Goal: Information Seeking & Learning: Learn about a topic

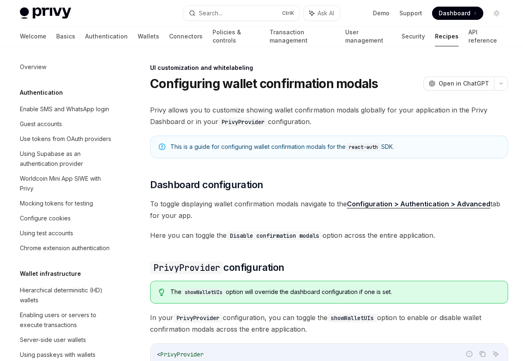
scroll to position [362, 0]
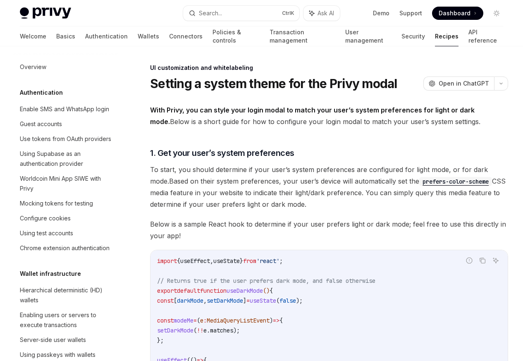
scroll to position [401, 0]
